Goal: Transaction & Acquisition: Obtain resource

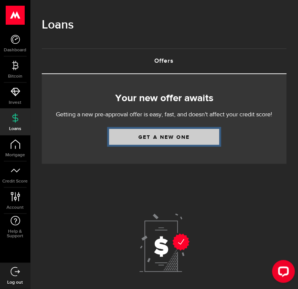
click at [175, 138] on link "Get a new one" at bounding box center [164, 137] width 110 height 16
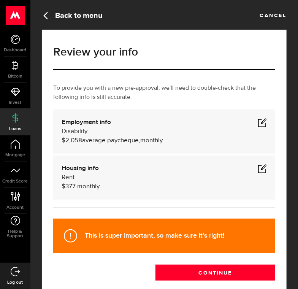
click at [264, 122] on span at bounding box center [261, 122] width 9 height 9
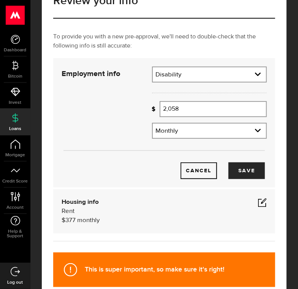
scroll to position [52, 0]
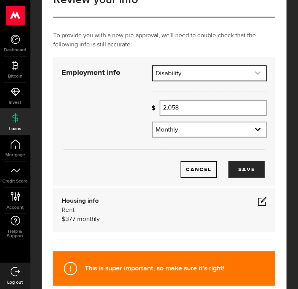
click at [251, 70] on link "expand select" at bounding box center [209, 73] width 113 height 14
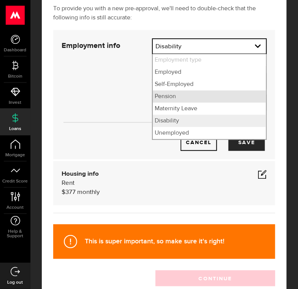
scroll to position [80, 0]
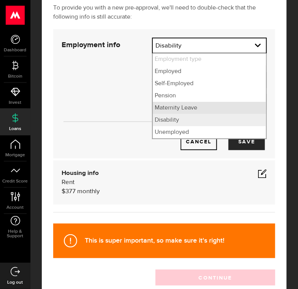
click at [221, 109] on li "Maternity Leave" at bounding box center [209, 108] width 113 height 12
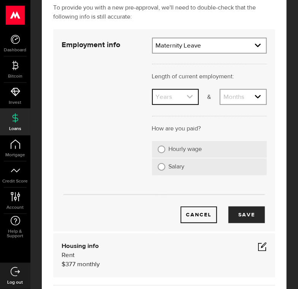
click at [189, 95] on icon "expand select" at bounding box center [189, 96] width 6 height 6
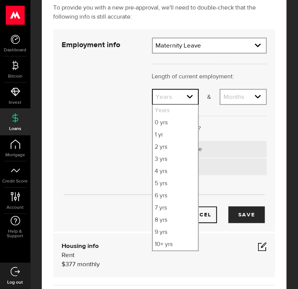
click at [175, 69] on div "Length of current employment: Length of self-employment:" at bounding box center [209, 71] width 126 height 35
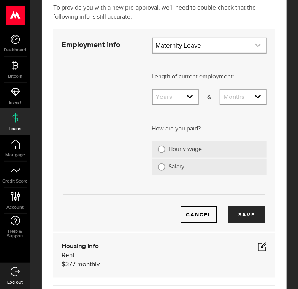
click at [255, 44] on icon "expand select" at bounding box center [257, 45] width 6 height 6
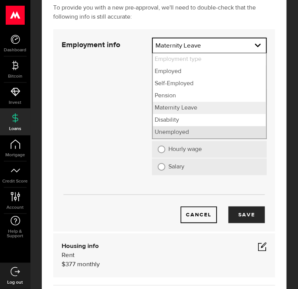
click at [227, 129] on li "Unemployed" at bounding box center [209, 132] width 113 height 12
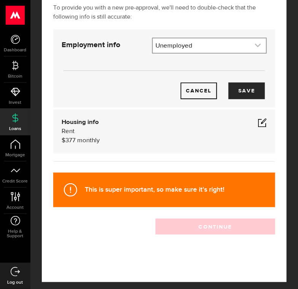
click at [257, 46] on use "expand select" at bounding box center [258, 45] width 6 height 3
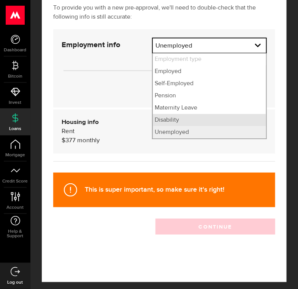
click at [212, 119] on li "Disability" at bounding box center [209, 120] width 113 height 12
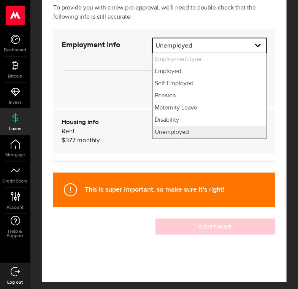
select select "Disability"
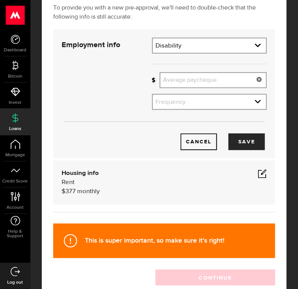
click at [199, 84] on input "Average paycheque" at bounding box center [212, 80] width 107 height 16
click at [197, 81] on input "Average paycheque" at bounding box center [212, 80] width 107 height 16
click at [208, 85] on input "Average paycheque" at bounding box center [212, 80] width 107 height 16
click at [237, 100] on link "expand select" at bounding box center [209, 102] width 113 height 14
type input "2,200"
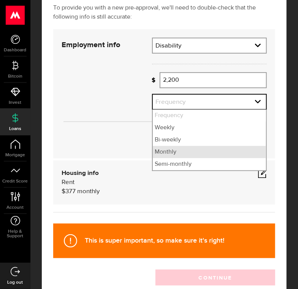
click at [202, 155] on li "Monthly" at bounding box center [209, 152] width 113 height 12
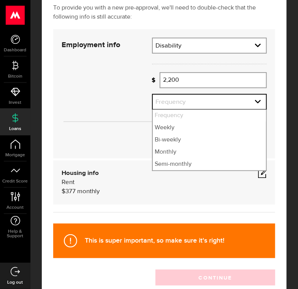
select select "monthly"
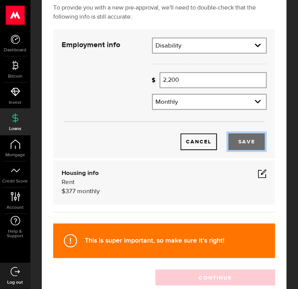
click at [241, 140] on button "Save" at bounding box center [246, 141] width 36 height 17
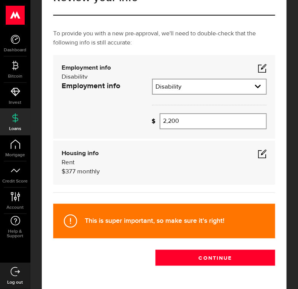
scroll to position [50, 0]
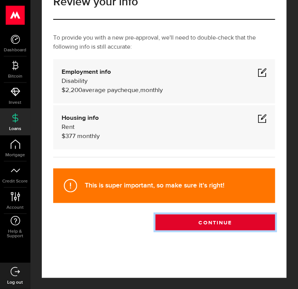
click at [221, 223] on button "Continue" at bounding box center [215, 222] width 120 height 16
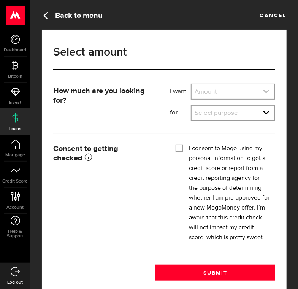
click at [239, 88] on link "expand select" at bounding box center [232, 91] width 83 height 14
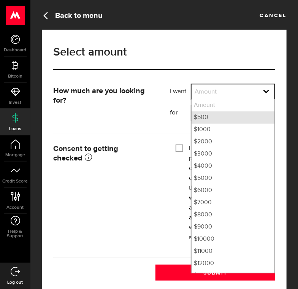
click at [222, 115] on li "$500" at bounding box center [232, 117] width 83 height 12
select select "500"
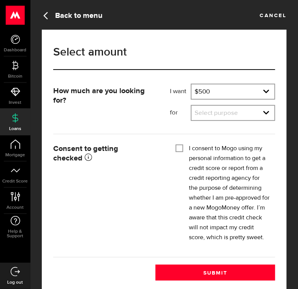
click at [222, 115] on link "expand select" at bounding box center [232, 113] width 83 height 14
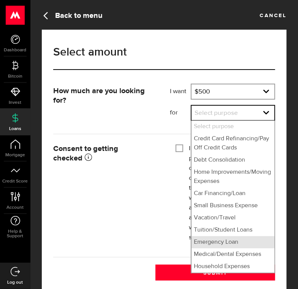
click at [220, 248] on li "Emergency Loan" at bounding box center [232, 242] width 83 height 12
select select "Emergency Loan"
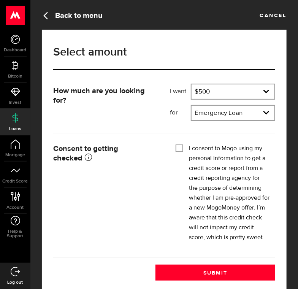
click at [179, 149] on input "I consent to Mogo using my personal information to get a credit score or report…" at bounding box center [179, 148] width 8 height 8
checkbox input "true"
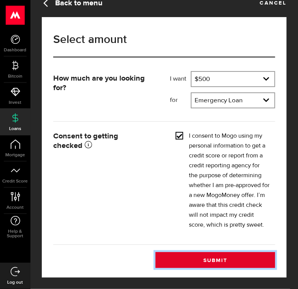
click at [215, 257] on button "Submit" at bounding box center [215, 260] width 120 height 16
